Goal: Task Accomplishment & Management: Manage account settings

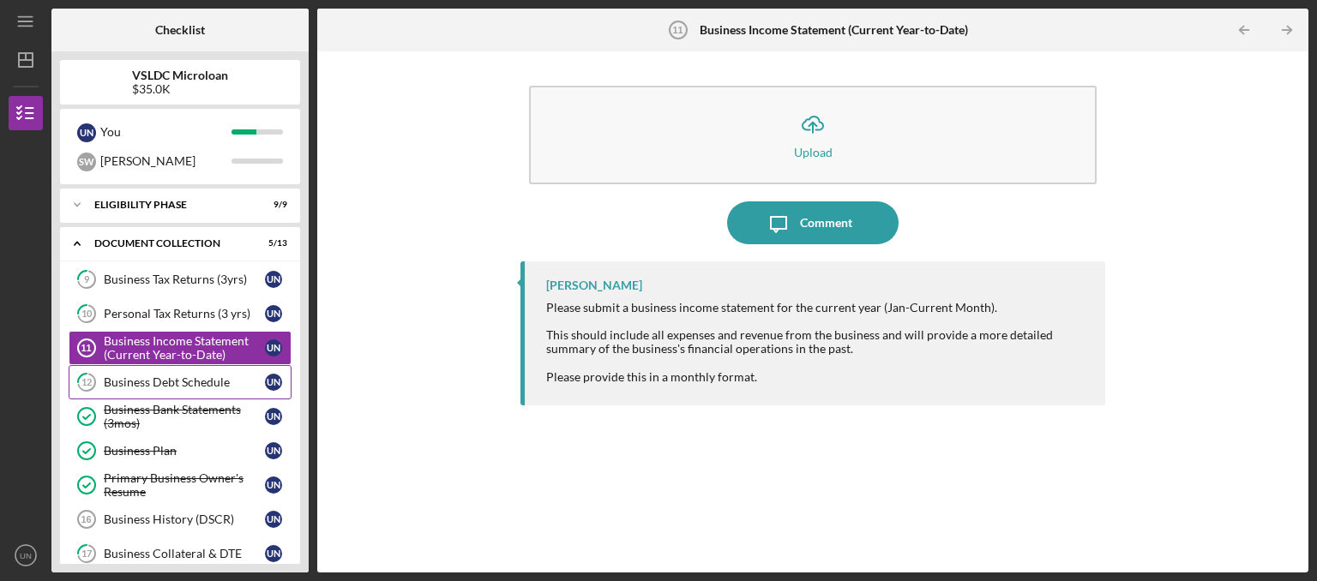
click at [122, 390] on link "12 Business Debt Schedule U N" at bounding box center [180, 382] width 223 height 34
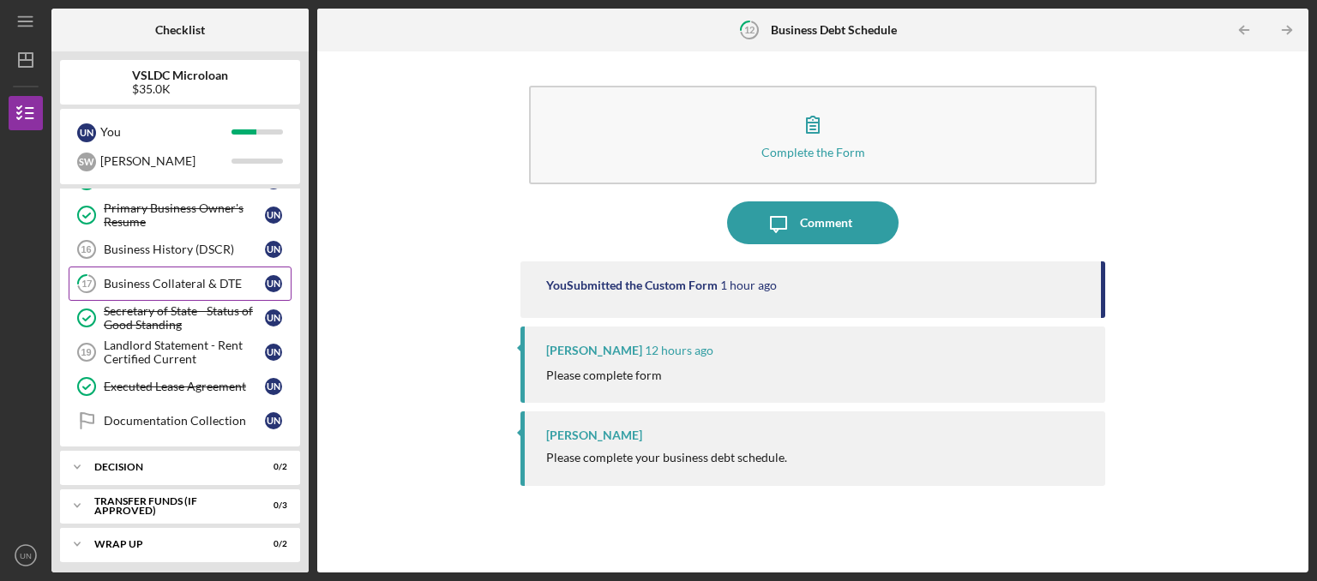
scroll to position [273, 0]
